Goal: Information Seeking & Learning: Understand process/instructions

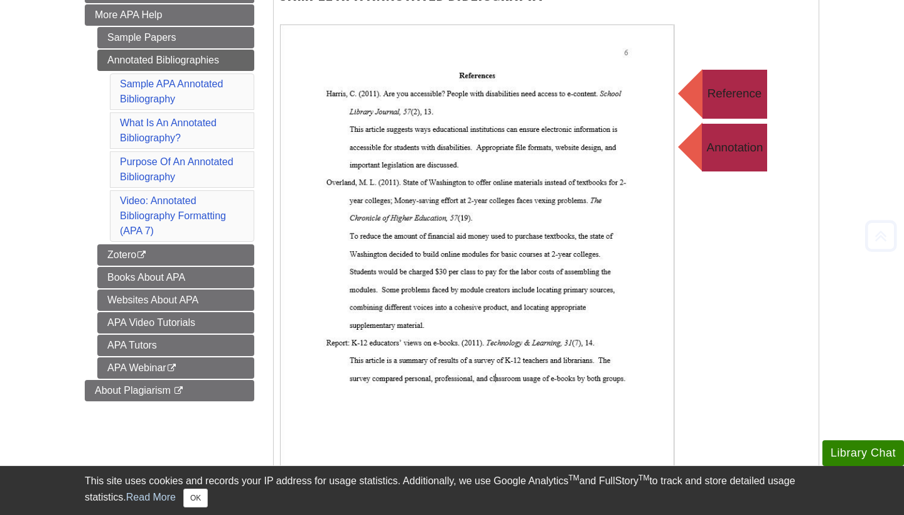
scroll to position [289, 0]
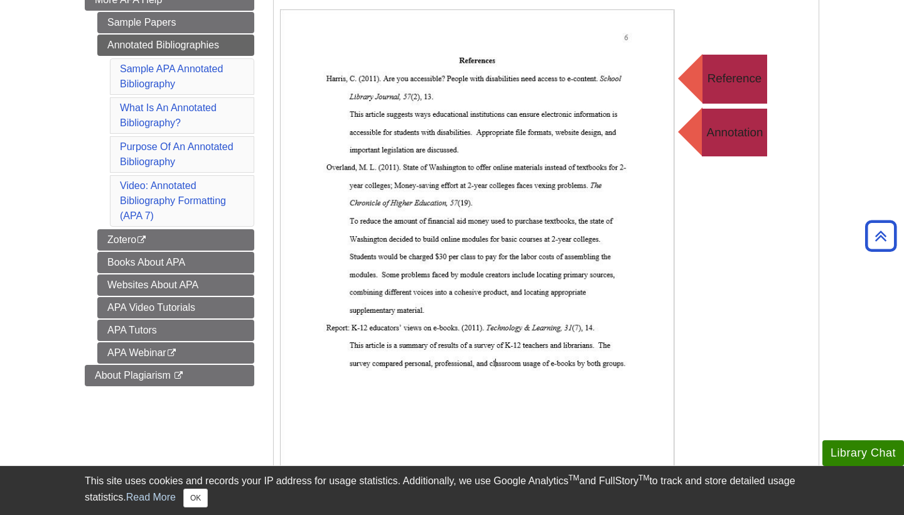
drag, startPoint x: 397, startPoint y: 85, endPoint x: 354, endPoint y: 57, distance: 52.1
click at [354, 57] on img at bounding box center [531, 260] width 502 height 502
click at [375, 50] on img at bounding box center [531, 260] width 502 height 502
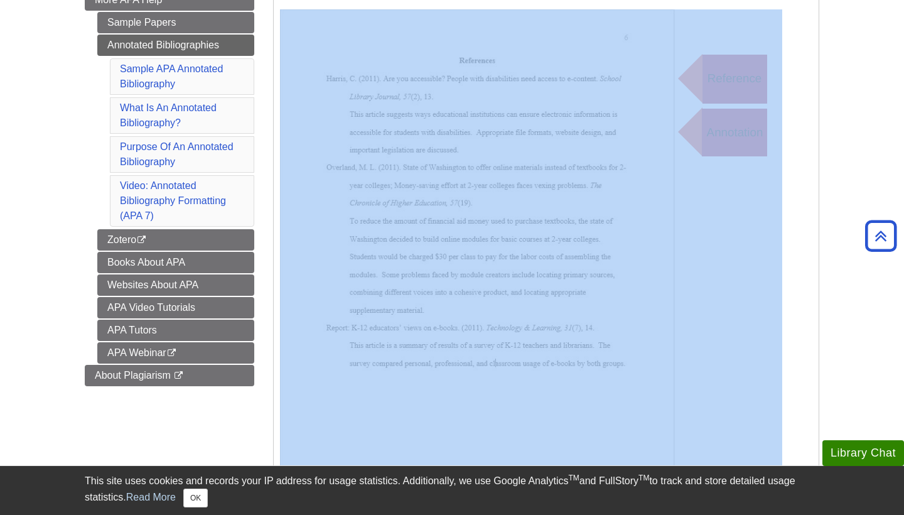
click at [375, 50] on img at bounding box center [531, 260] width 502 height 502
click at [795, 288] on p at bounding box center [546, 260] width 532 height 502
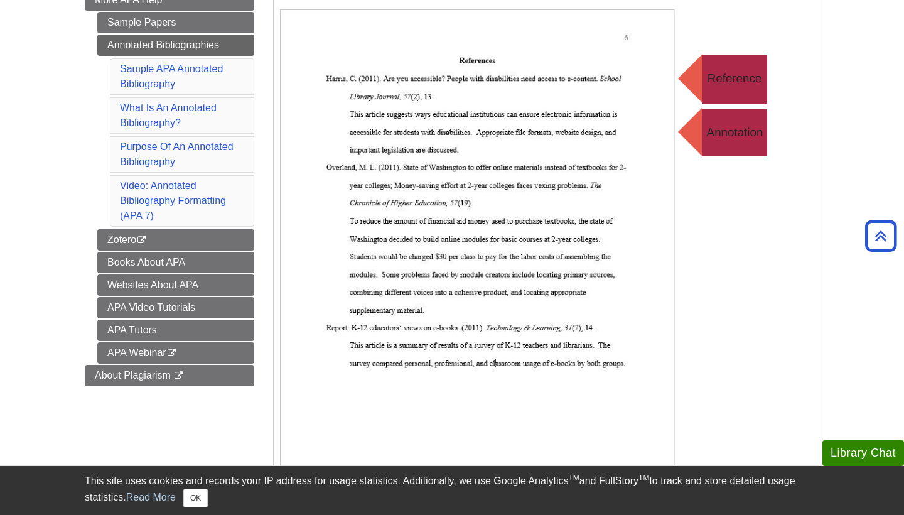
click at [740, 240] on img at bounding box center [531, 260] width 502 height 502
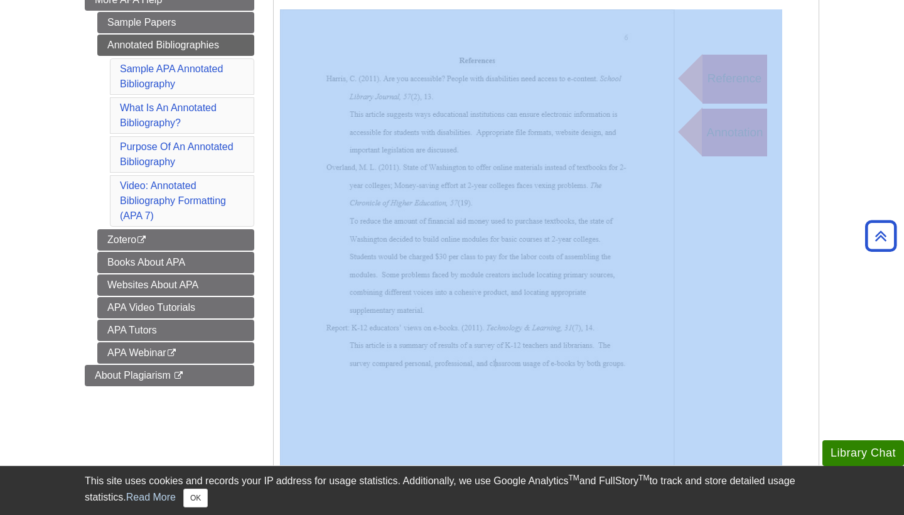
drag, startPoint x: 272, startPoint y: 22, endPoint x: 627, endPoint y: 353, distance: 485.5
copy div "Sample APA Annotated Bibliography"
click at [374, 38] on img at bounding box center [531, 260] width 502 height 502
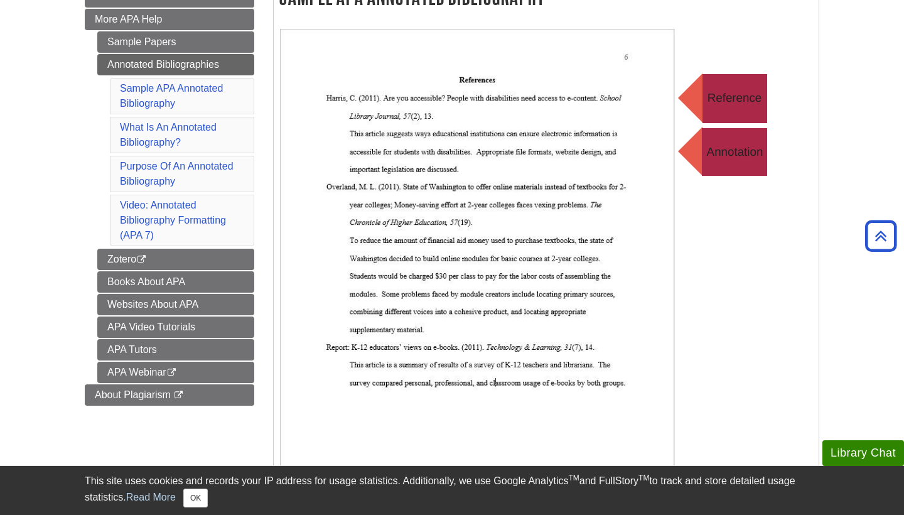
scroll to position [267, 0]
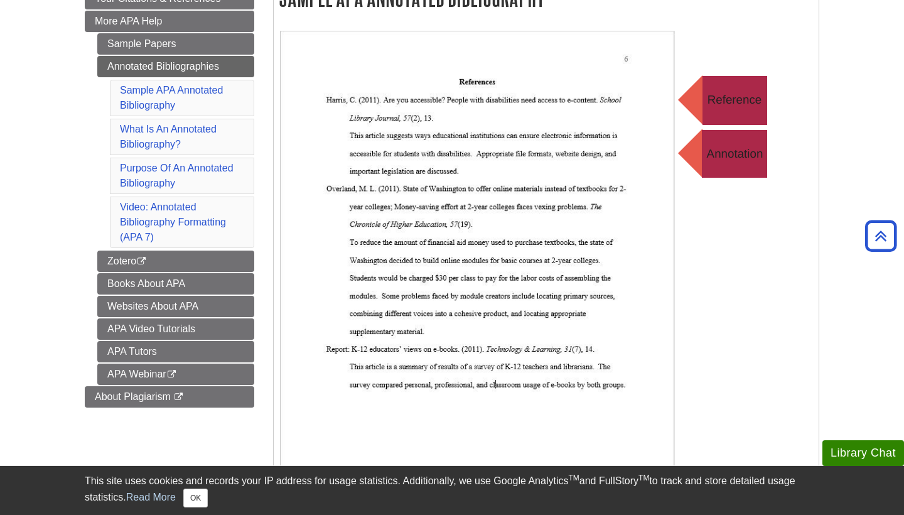
click at [141, 213] on li "Video: Annotated Bibliography Formatting (APA 7)" at bounding box center [182, 222] width 144 height 51
click at [185, 208] on link "Video: Annotated Bibliography Formatting (APA 7)" at bounding box center [173, 222] width 106 height 41
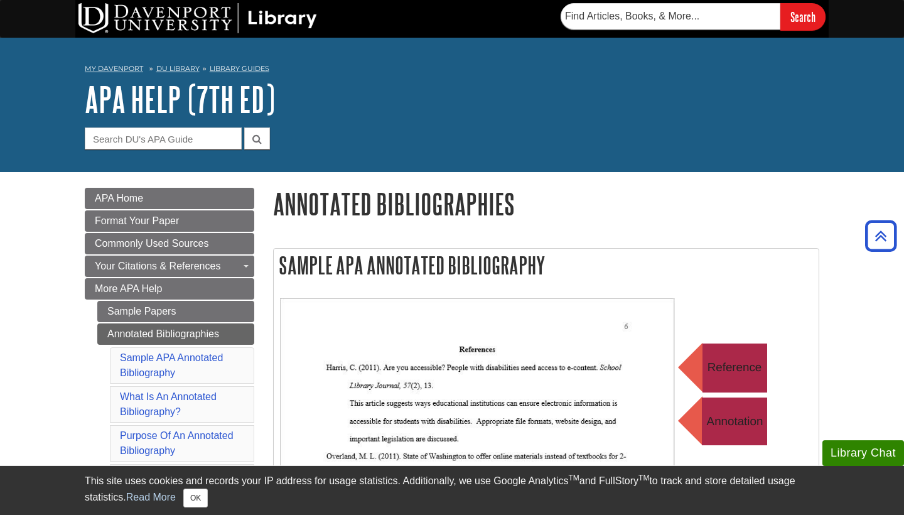
scroll to position [289, 0]
